Goal: Task Accomplishment & Management: Use online tool/utility

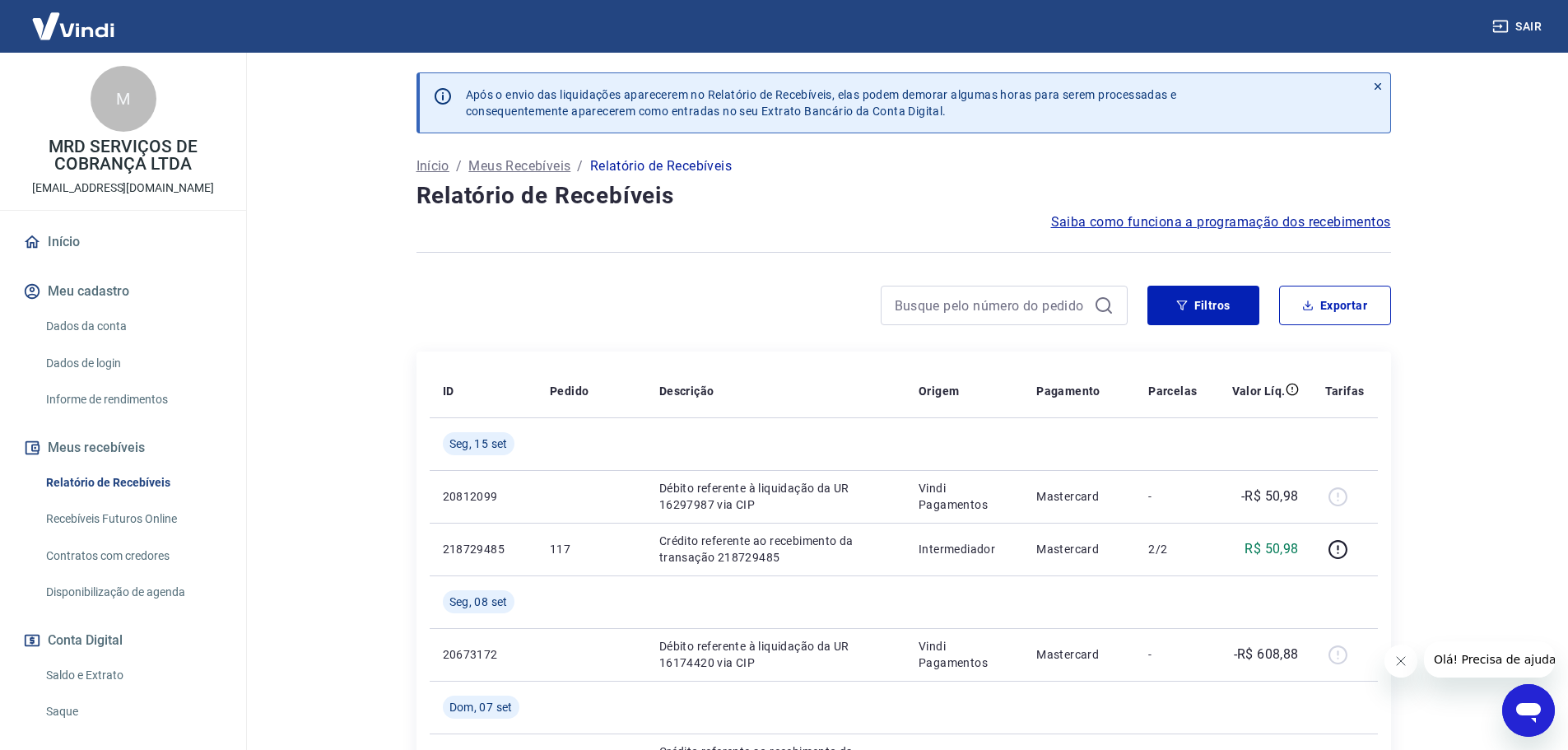
scroll to position [220, 0]
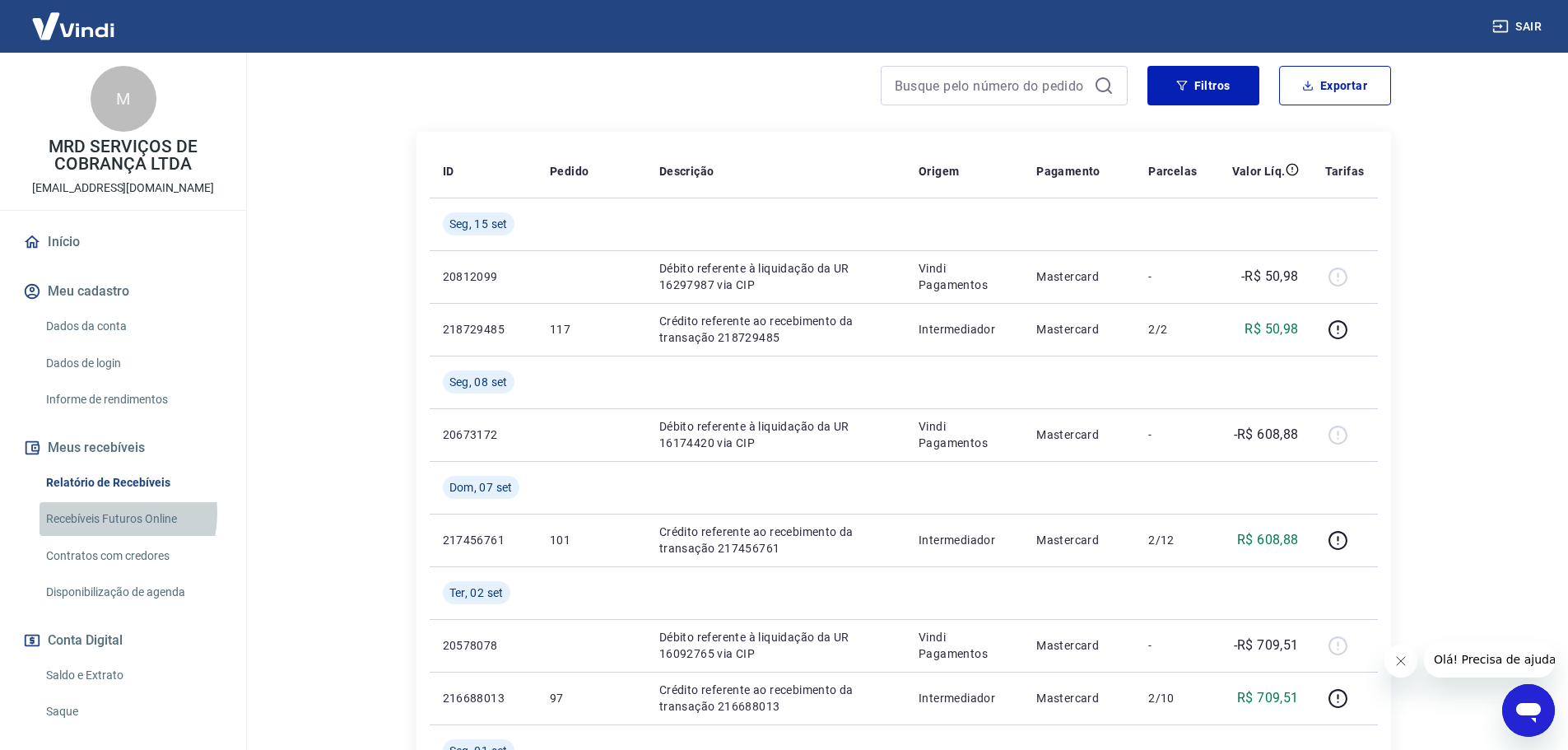
click at [95, 513] on link "Recebíveis Futuros Online" at bounding box center [133, 519] width 187 height 34
